Goal: Book appointment/travel/reservation

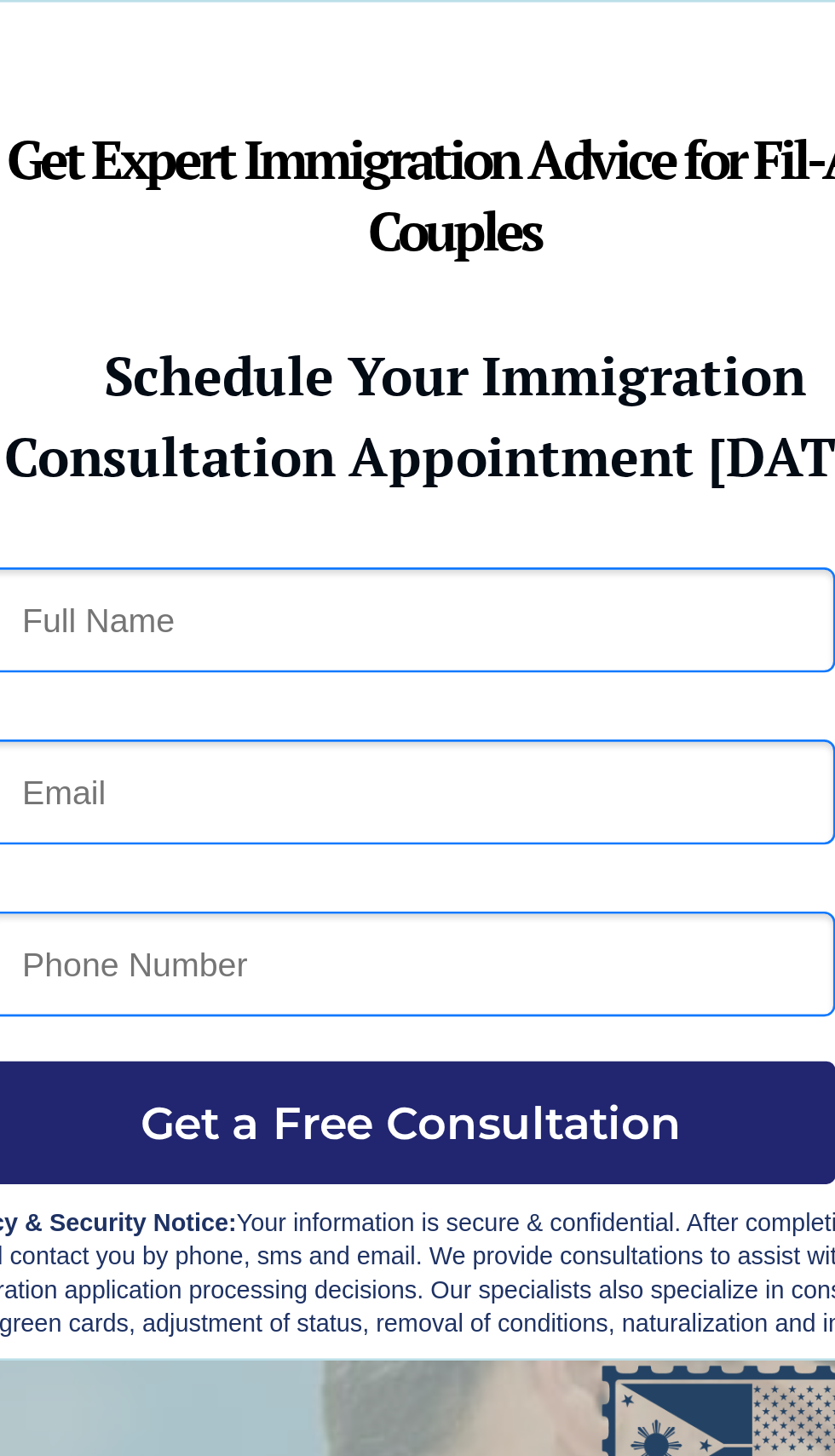
click at [95, 237] on input "text" at bounding box center [200, 236] width 324 height 40
type input "[PERSON_NAME] [PERSON_NAME]"
type input "none"
type input "09366437268"
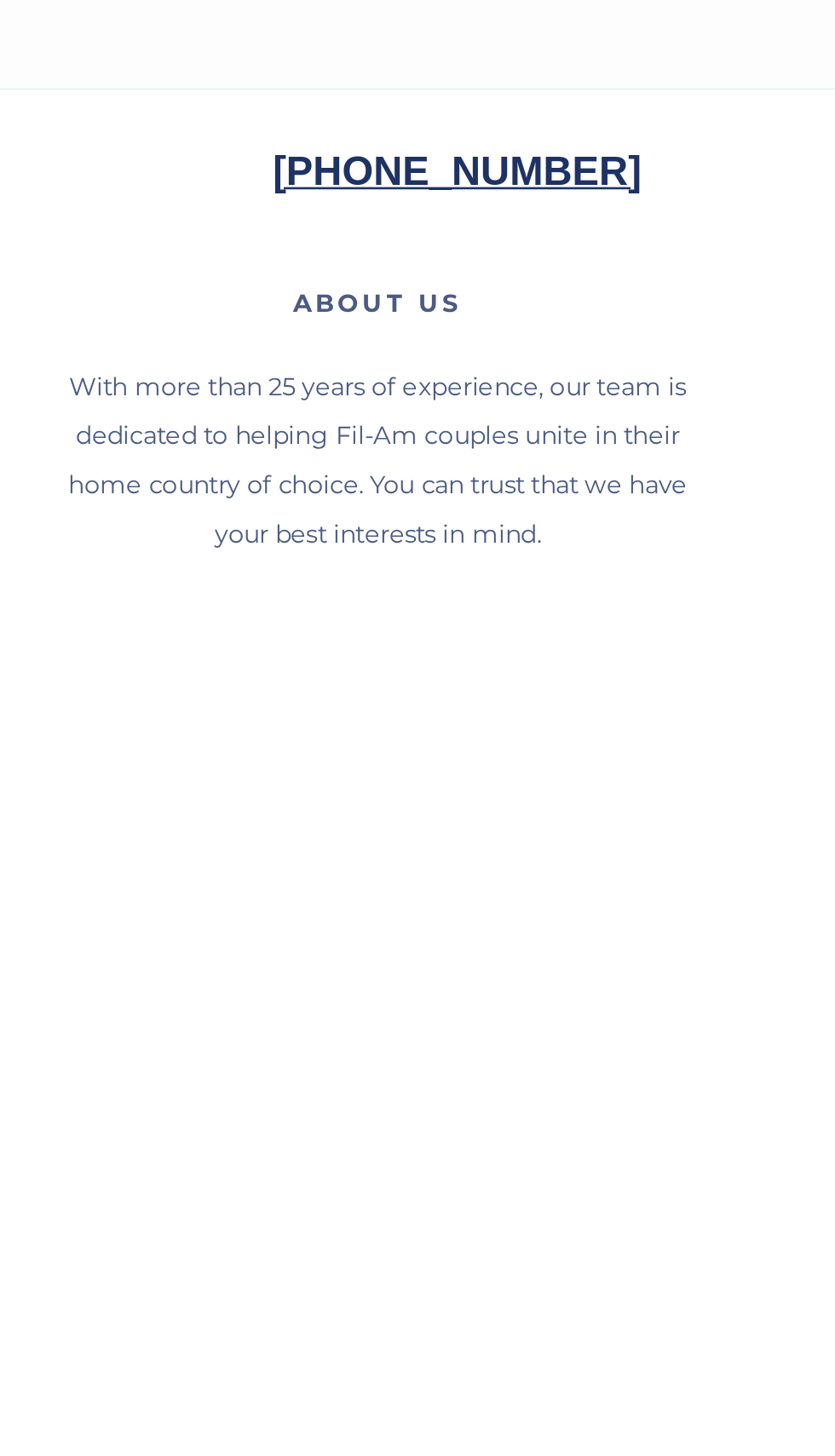
scroll to position [2639, 0]
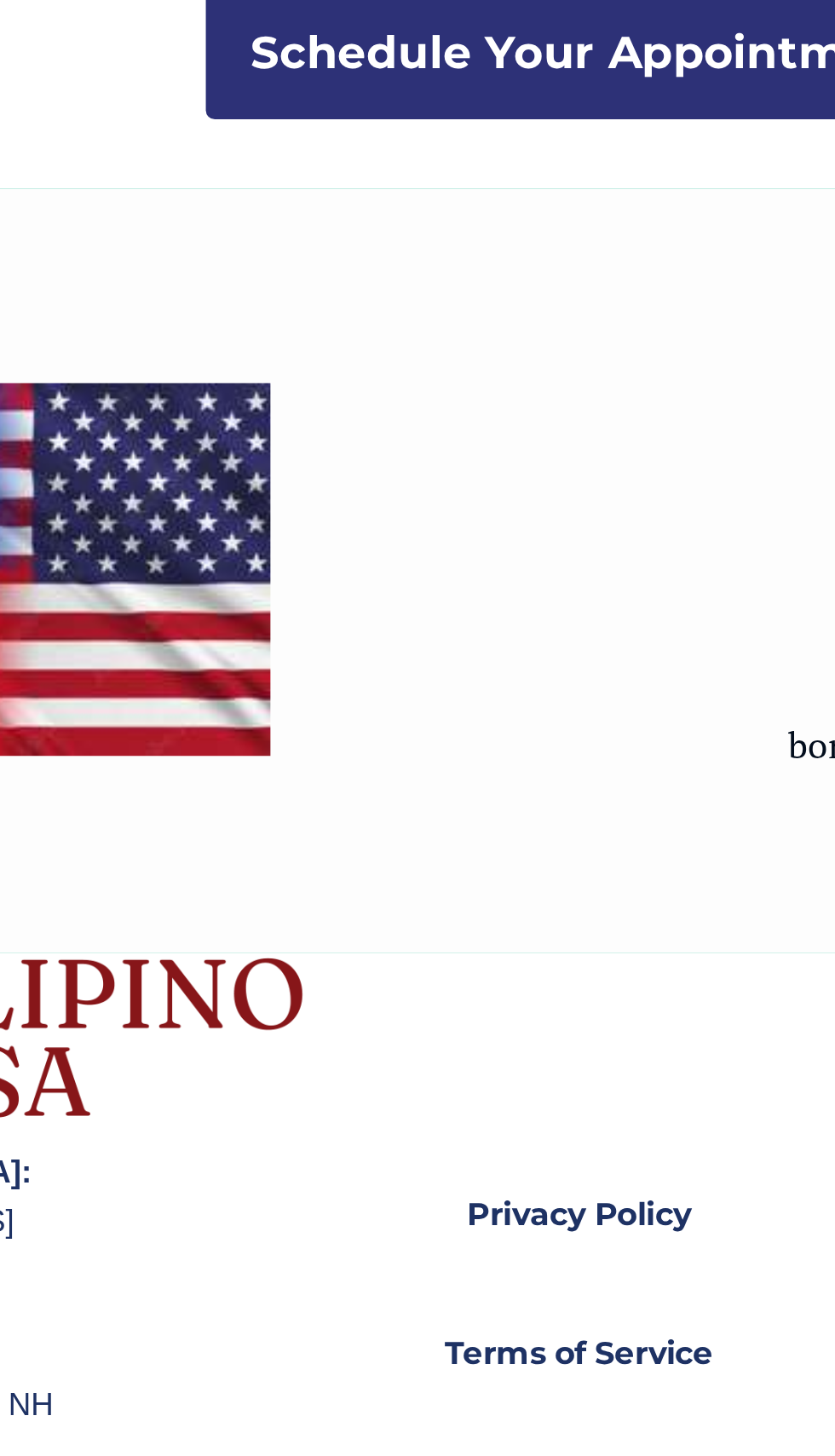
click at [407, 863] on strong "Schedule Your Appointment" at bounding box center [417, 860] width 257 height 21
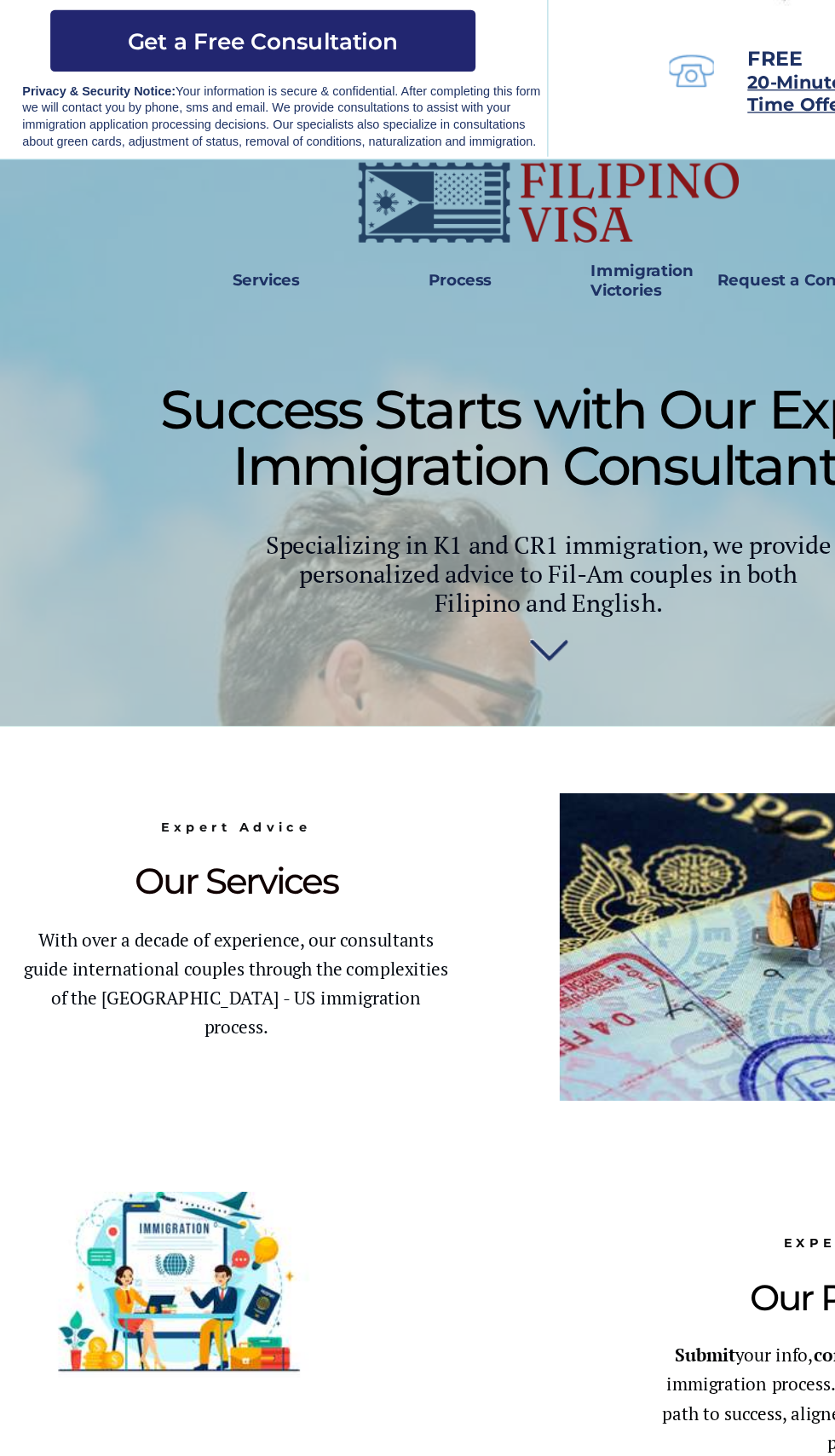
scroll to position [321, 0]
